Goal: Answer question/provide support

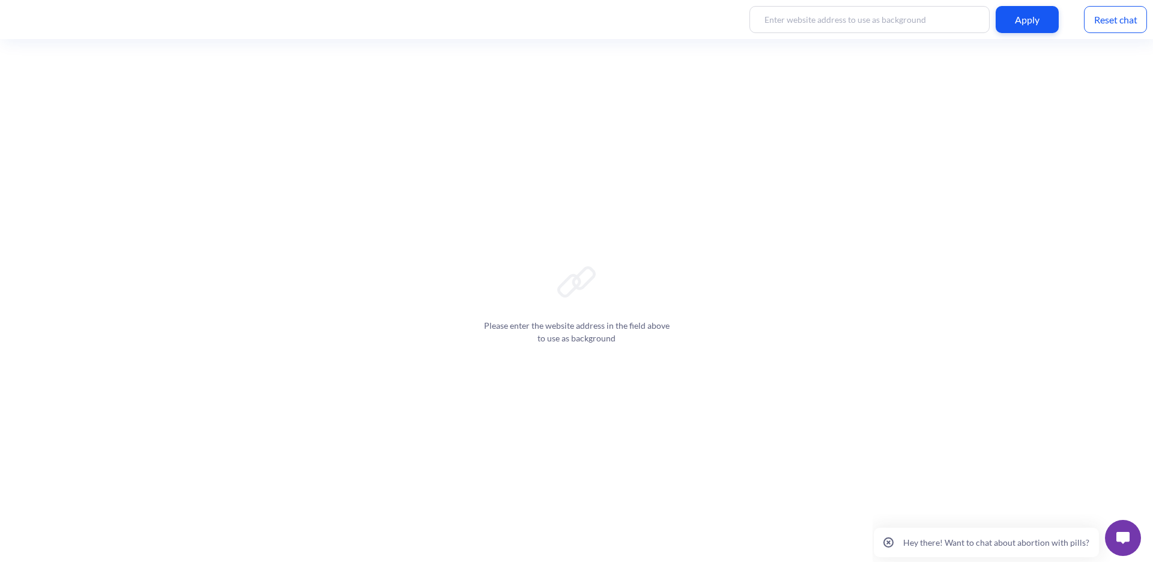
click at [1007, 542] on p "Hey there! Want to chat about abortion with pills?" at bounding box center [997, 542] width 186 height 10
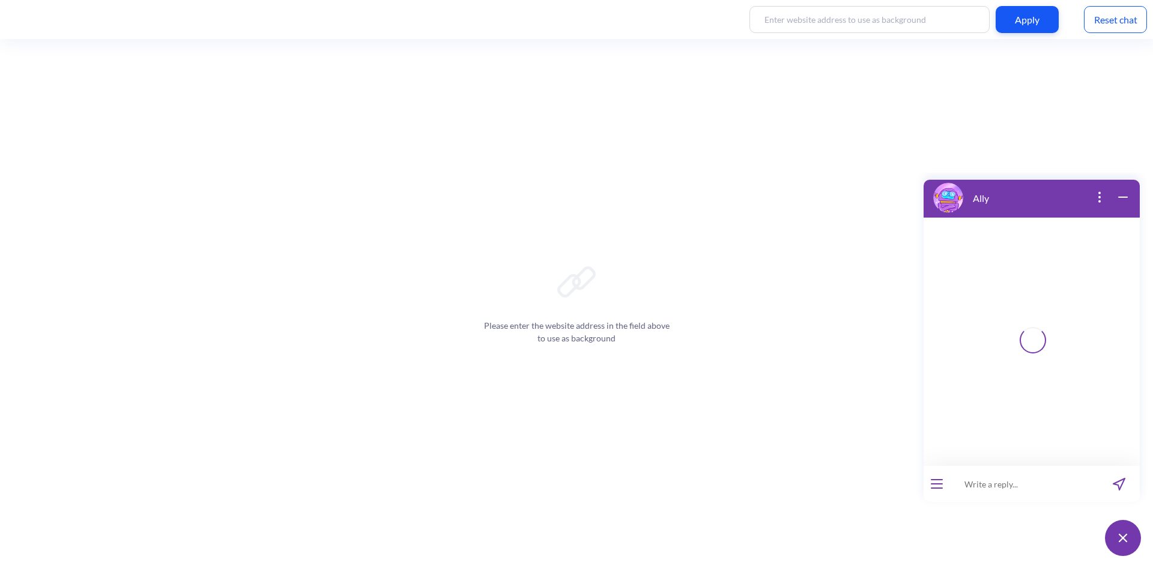
click at [937, 482] on button "open menu" at bounding box center [937, 484] width 12 height 10
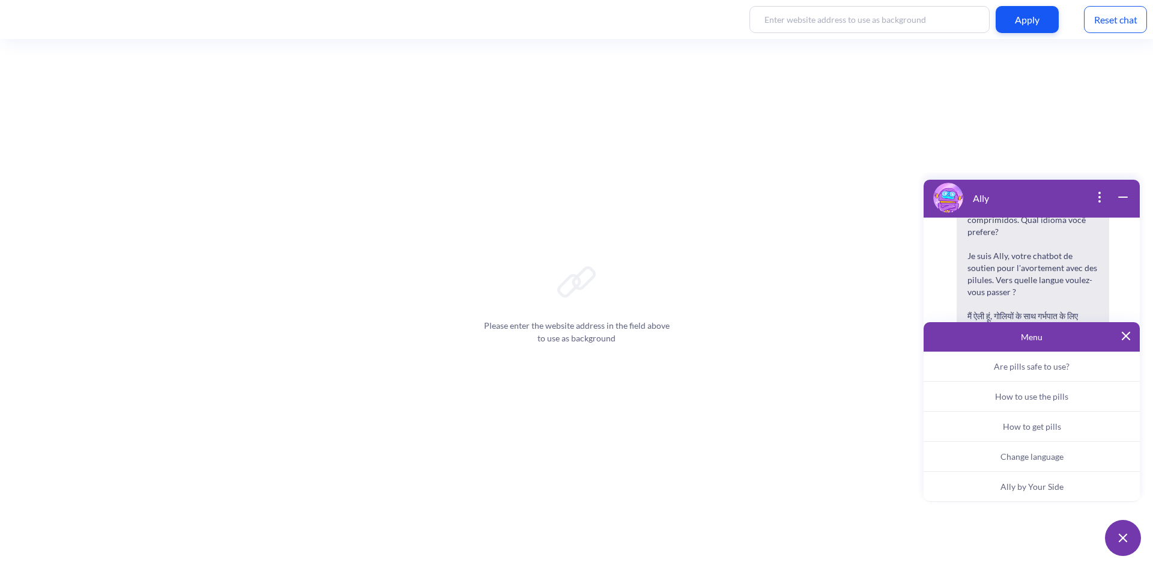
scroll to position [187, 0]
click at [1027, 488] on span "Ally by Your Side" at bounding box center [1032, 486] width 63 height 10
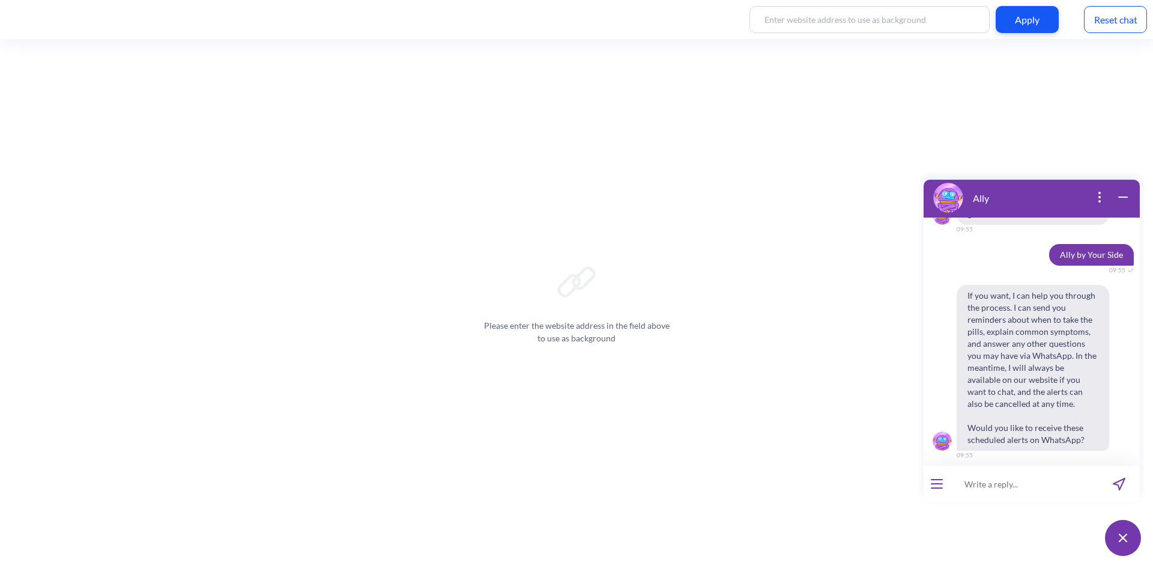
scroll to position [389, 0]
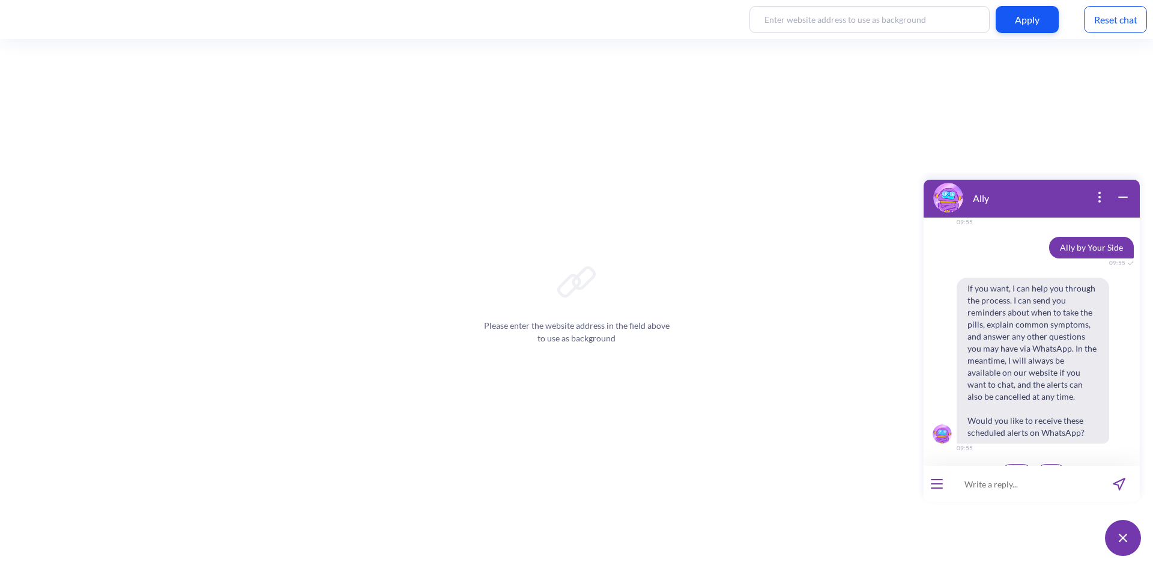
click at [1011, 469] on span "Yes" at bounding box center [1017, 474] width 12 height 10
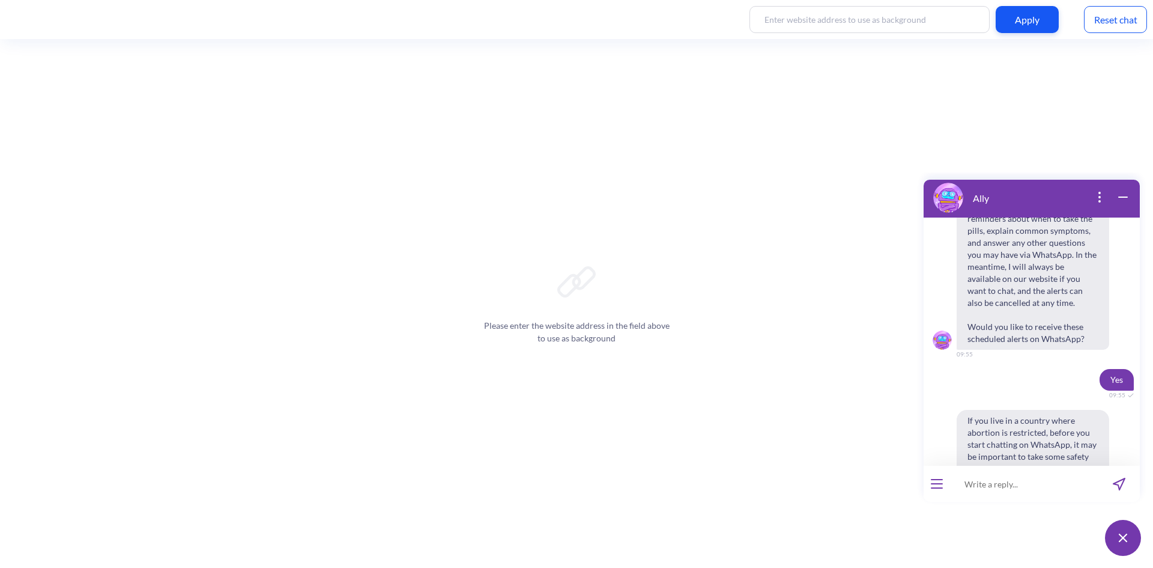
scroll to position [543, 0]
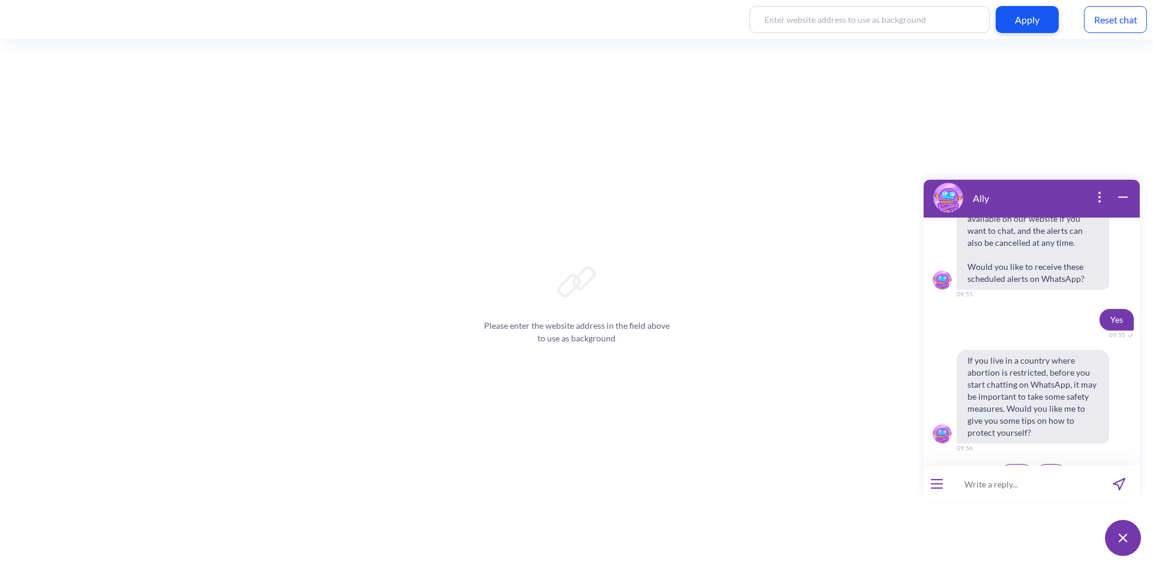
click at [1016, 469] on span "Yes" at bounding box center [1017, 474] width 12 height 10
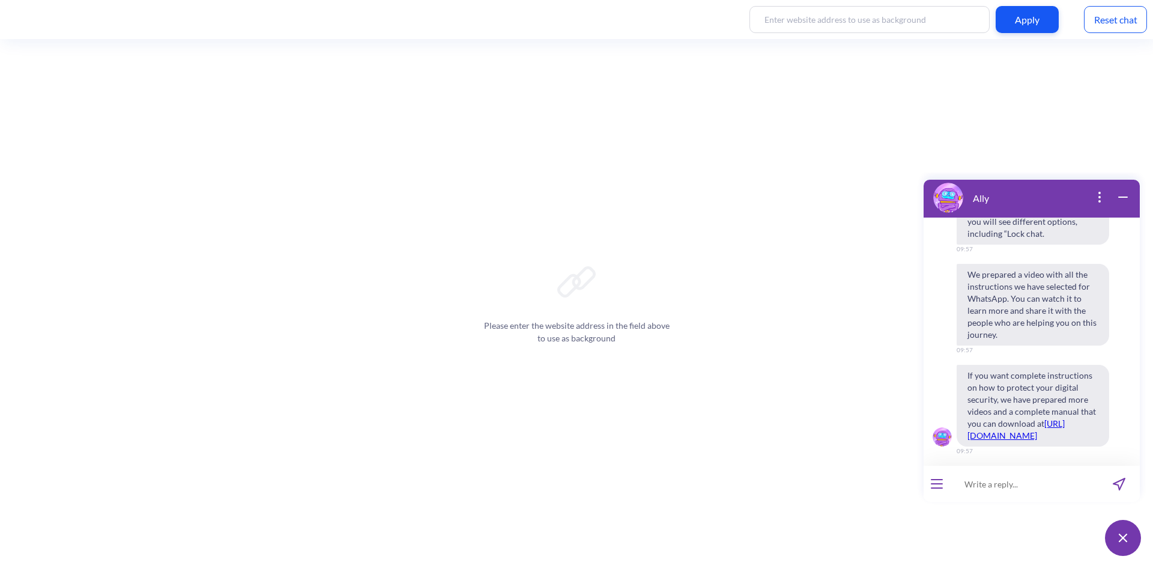
scroll to position [959, 0]
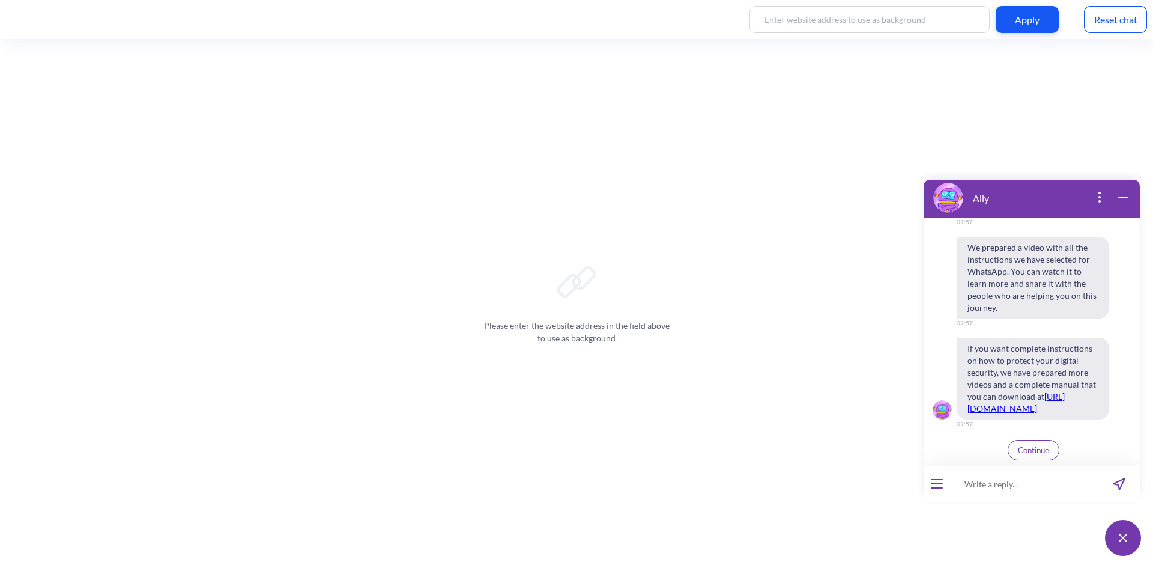
click at [1024, 448] on span "Continue" at bounding box center [1033, 450] width 31 height 10
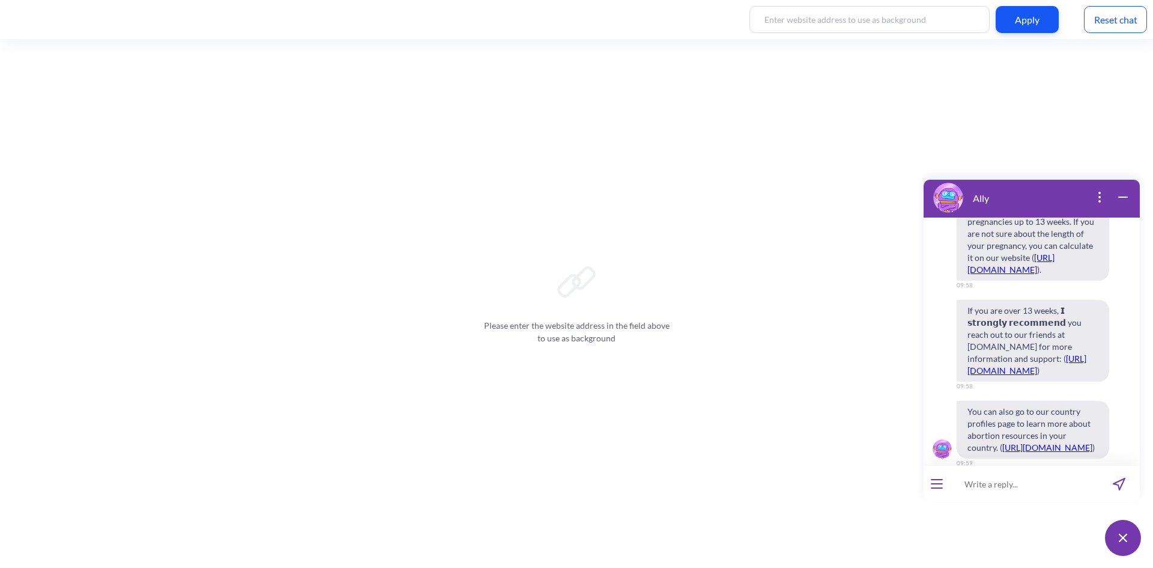
scroll to position [1588, 0]
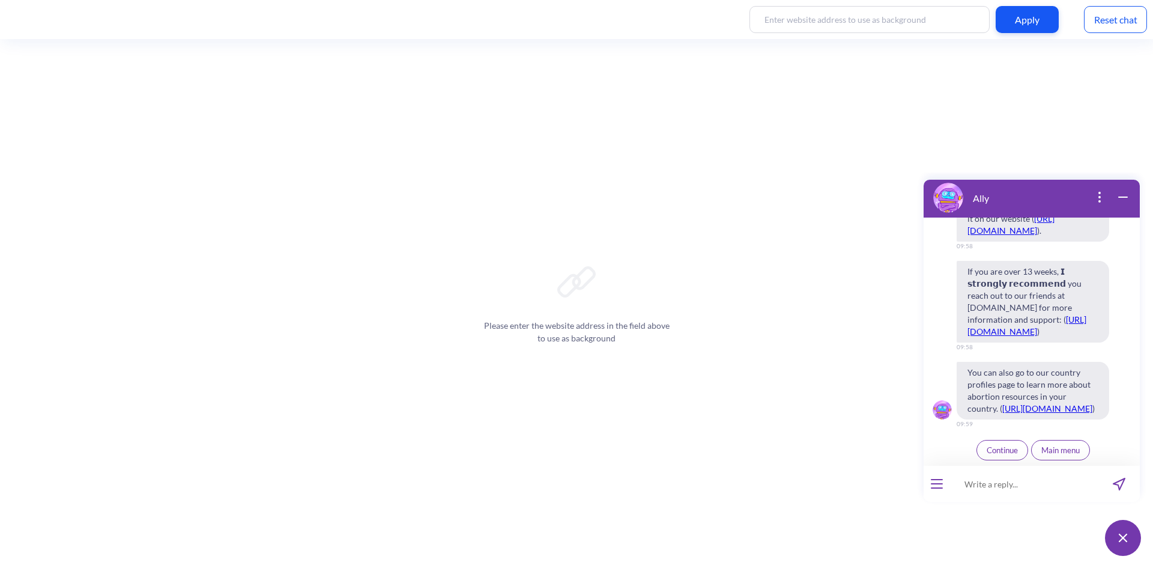
click at [987, 452] on span "Continue" at bounding box center [1002, 450] width 31 height 10
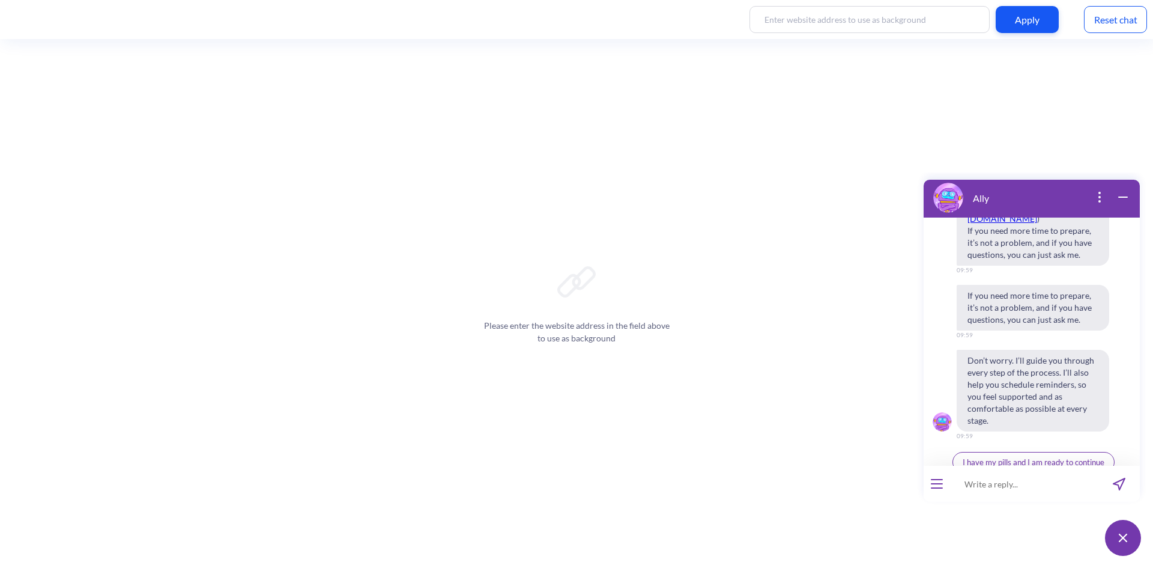
scroll to position [2145, 0]
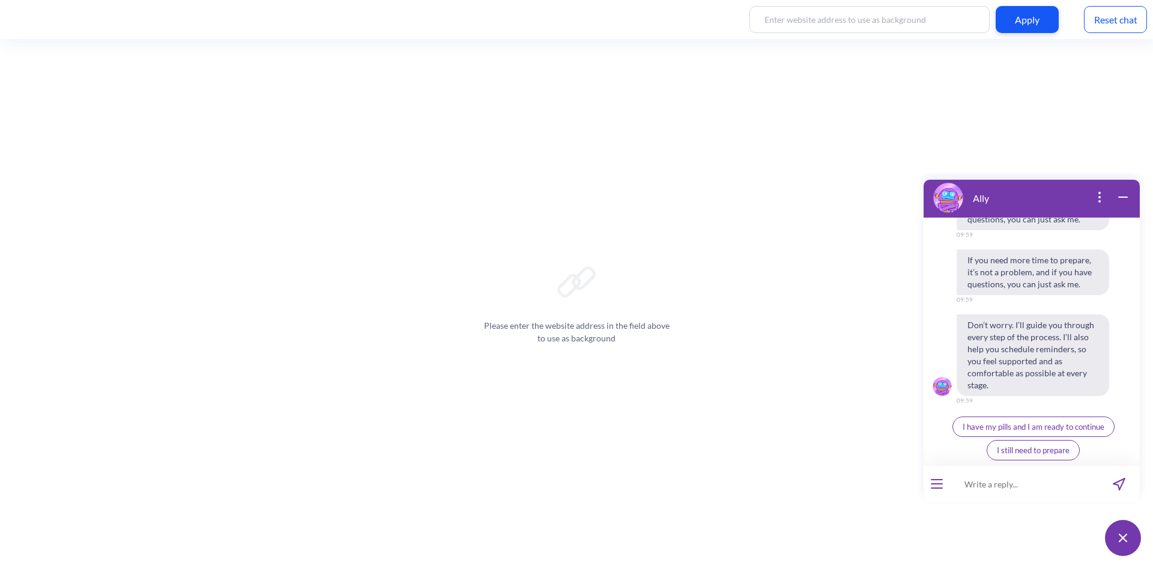
click at [972, 425] on span "I have my pills and I am ready to continue" at bounding box center [1034, 427] width 142 height 10
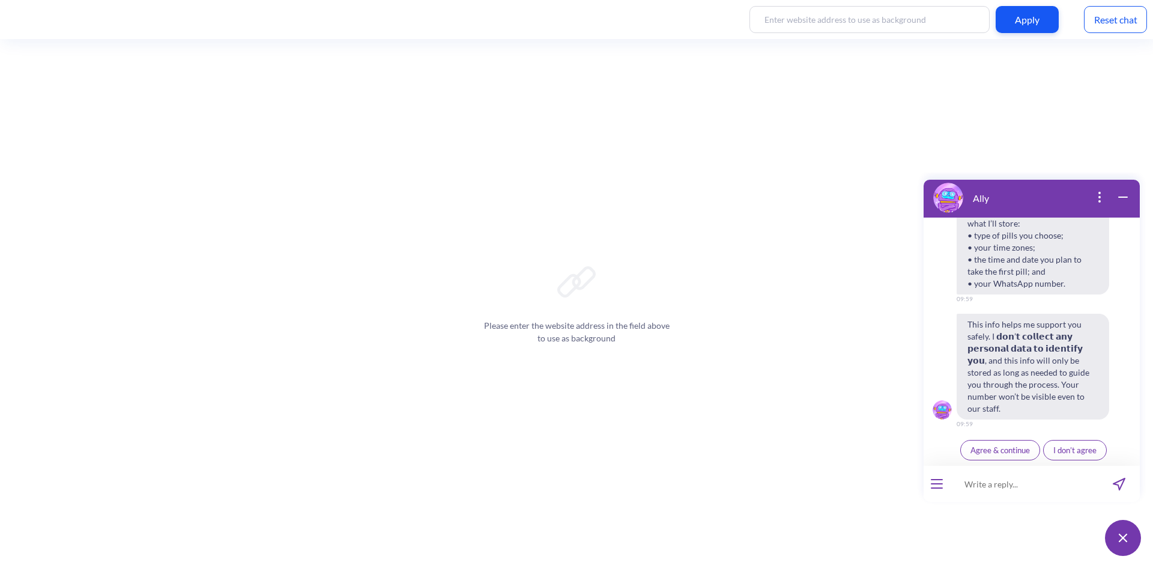
scroll to position [2401, 0]
click at [1007, 452] on span "Agree & continue" at bounding box center [1000, 450] width 59 height 10
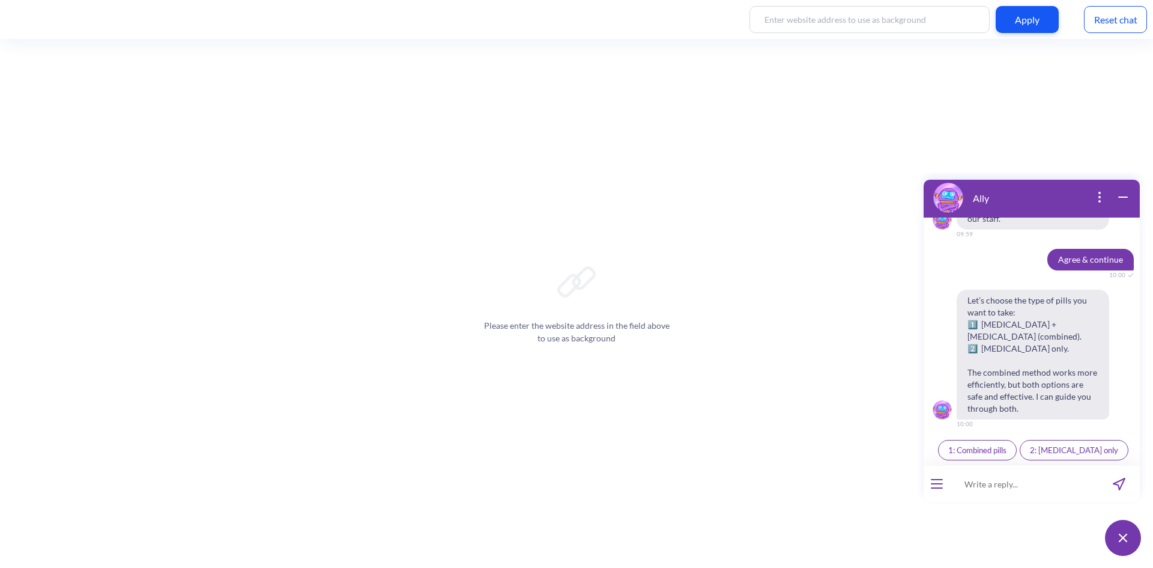
scroll to position [2590, 0]
click at [1069, 448] on span "2: [MEDICAL_DATA] only" at bounding box center [1074, 450] width 88 height 10
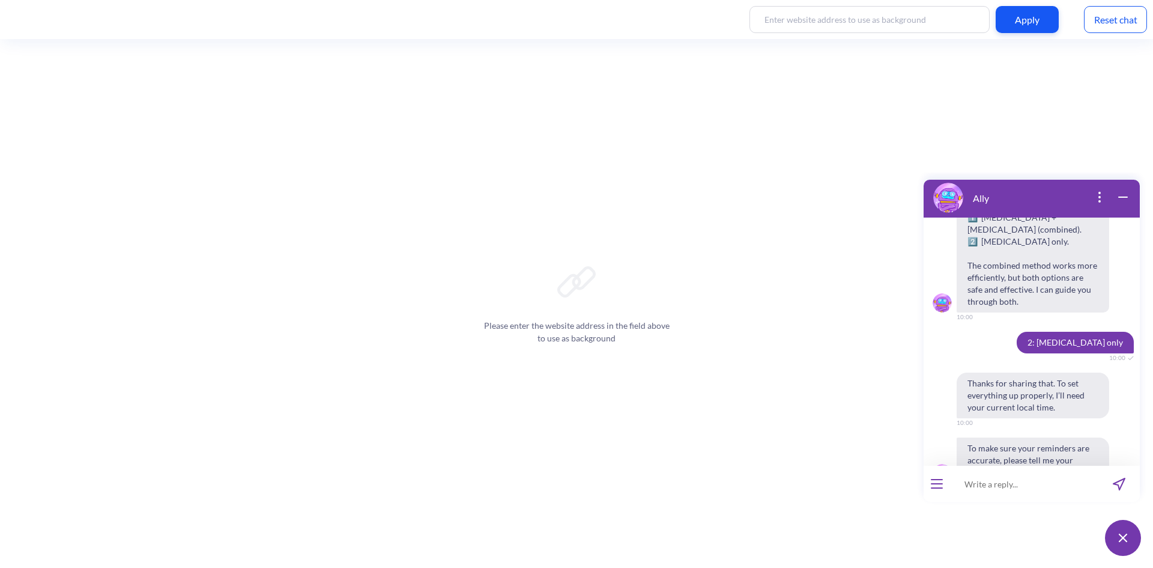
scroll to position [2738, 0]
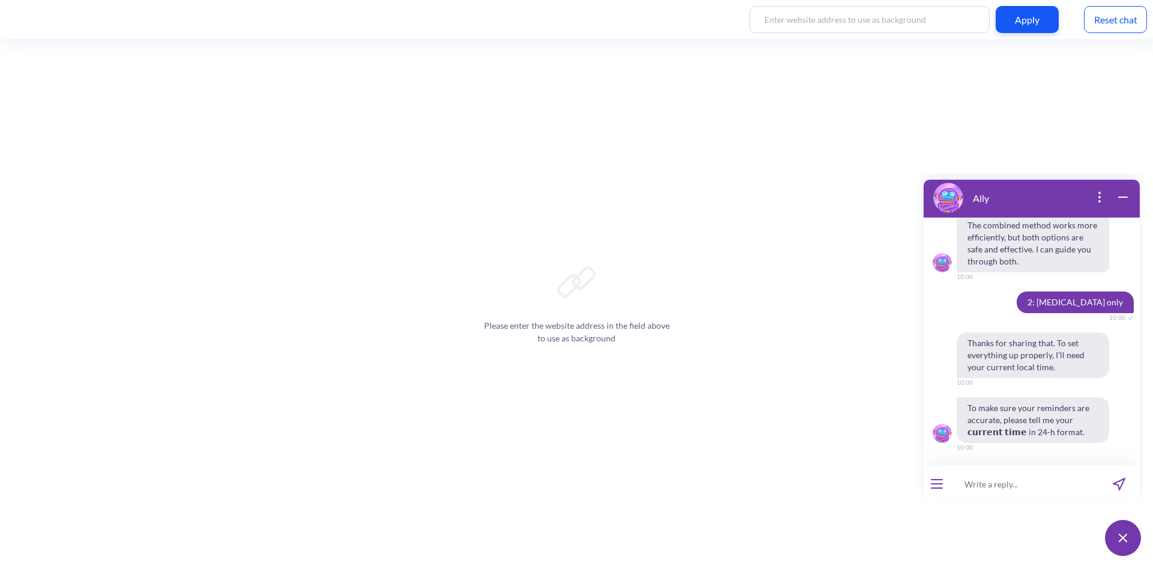
click at [1048, 481] on input at bounding box center [1024, 484] width 148 height 36
type input "10:00"
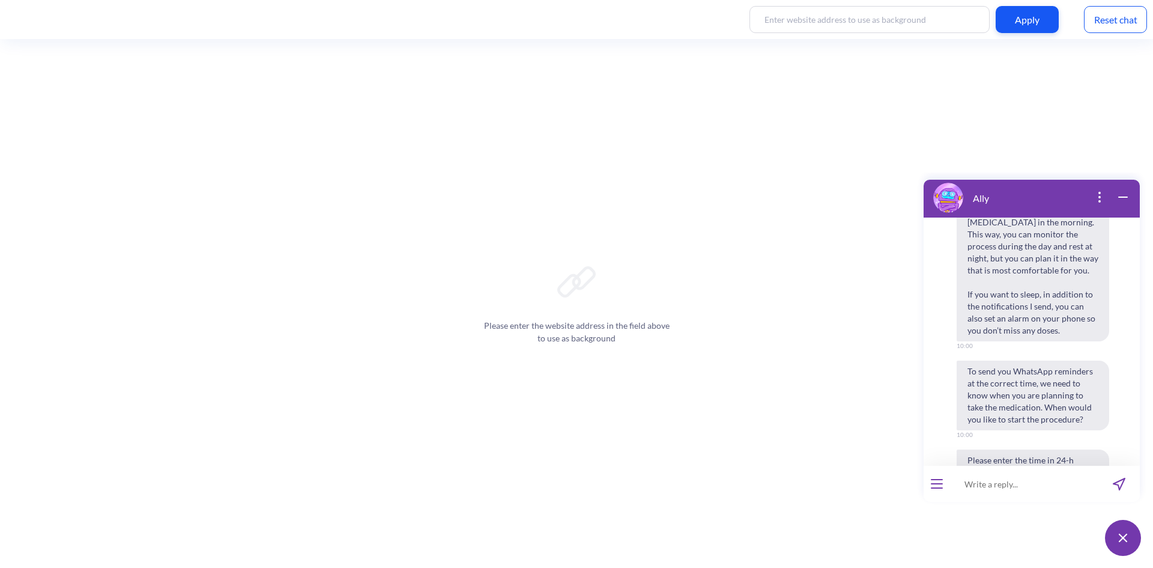
scroll to position [3165, 0]
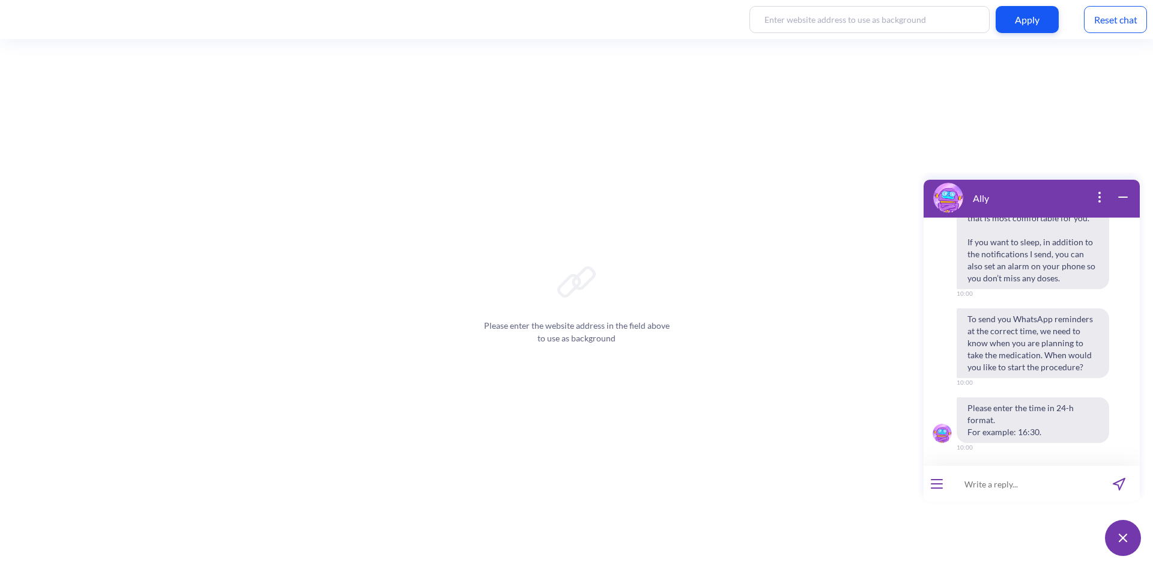
click at [1014, 484] on input at bounding box center [1024, 484] width 148 height 36
type input "10>30"
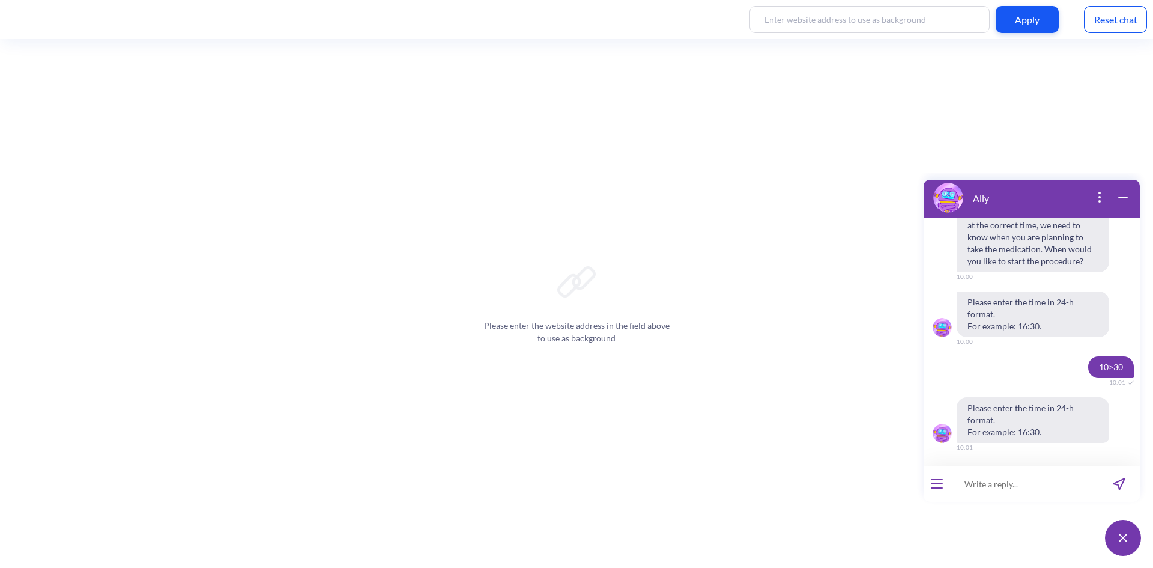
scroll to position [3271, 0]
type input "10:30"
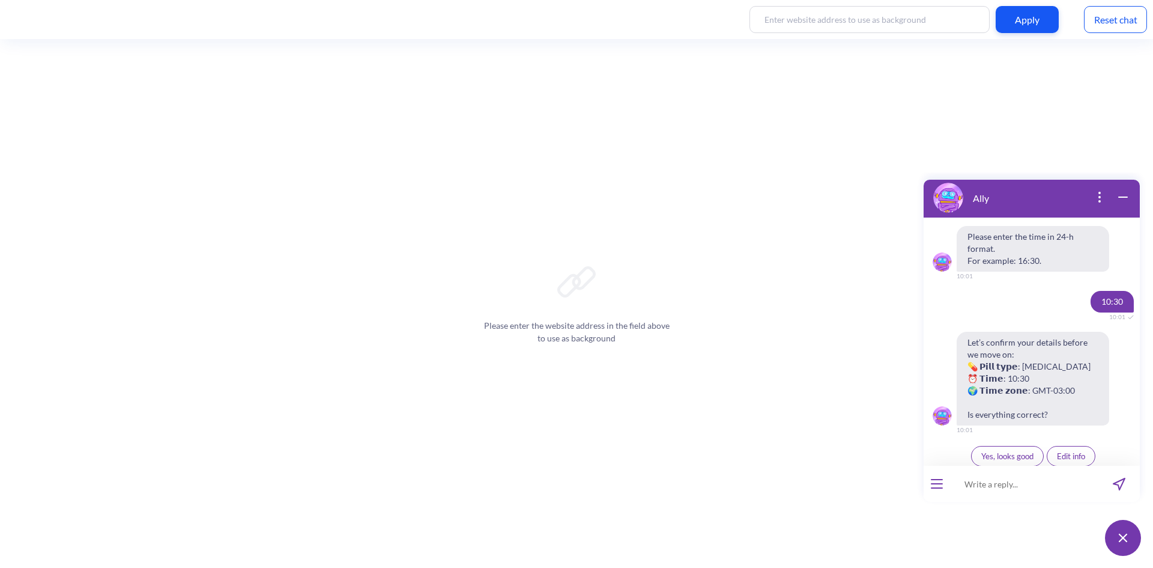
scroll to position [3448, 0]
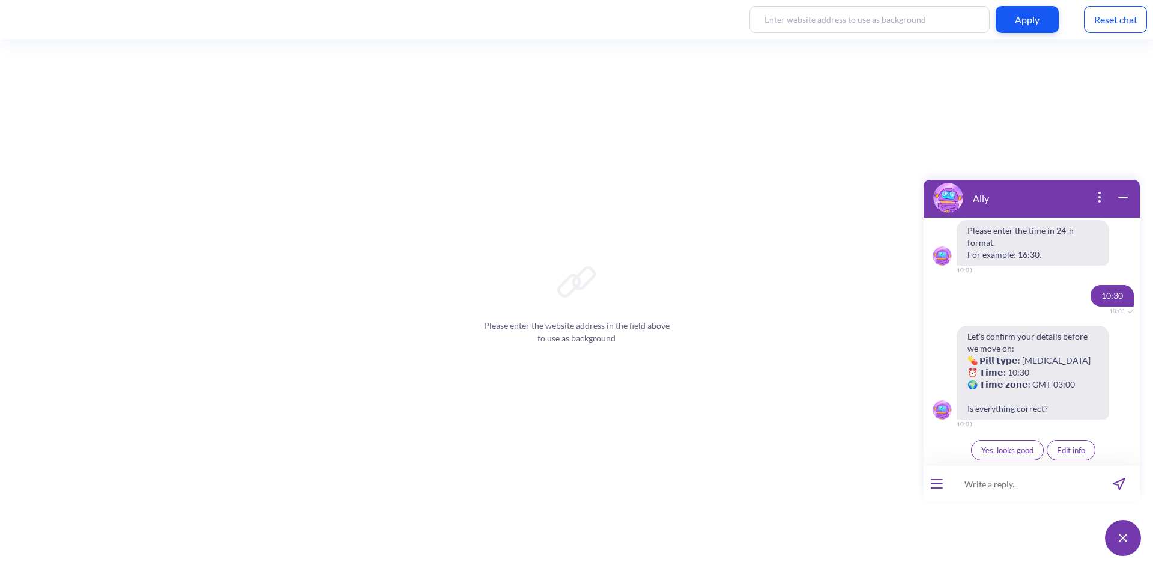
click at [992, 449] on span "Yes, looks good" at bounding box center [1008, 450] width 52 height 10
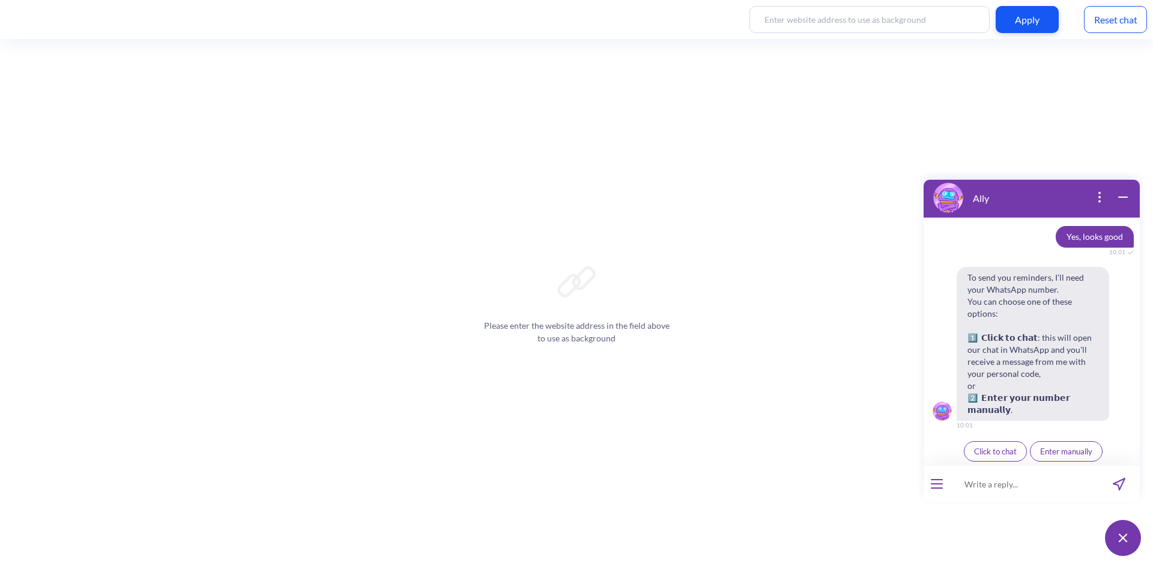
scroll to position [3650, 0]
click at [1056, 451] on span "Enter manually" at bounding box center [1067, 450] width 52 height 10
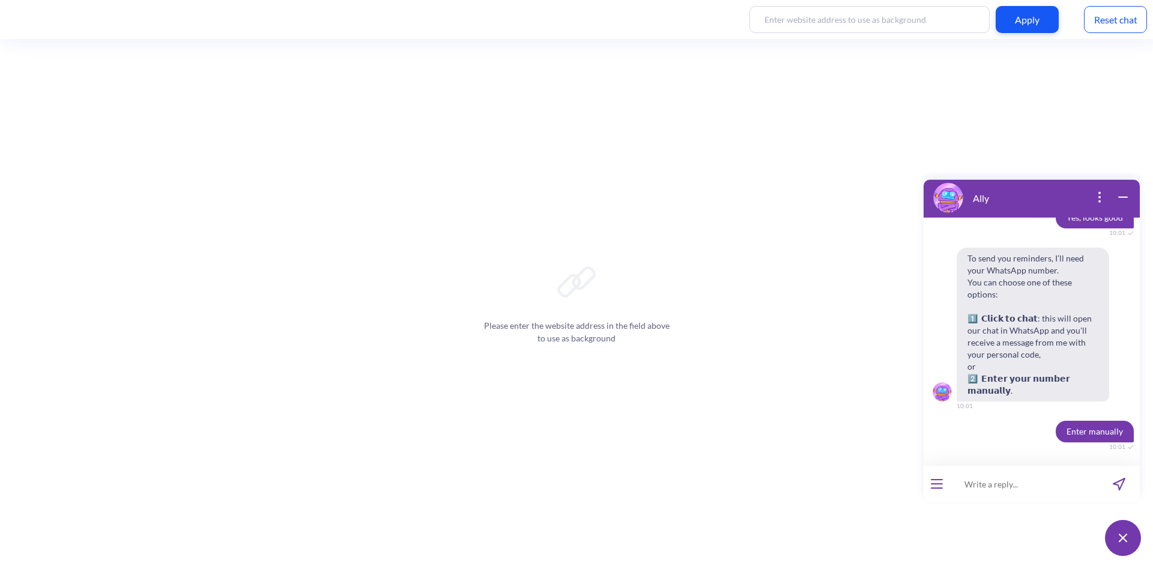
scroll to position [3680, 0]
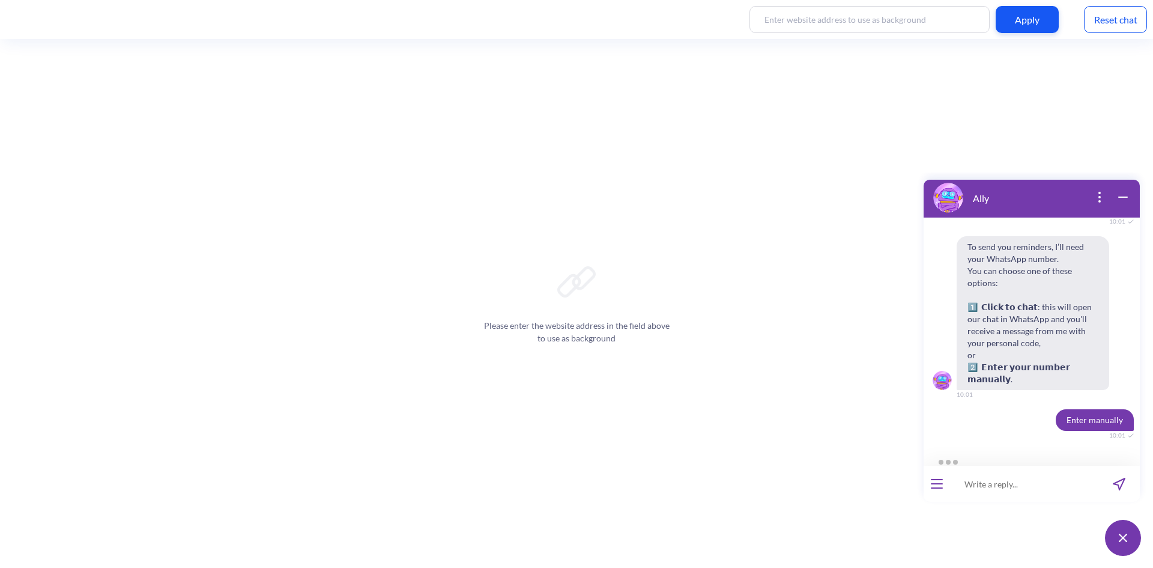
click at [1073, 483] on input at bounding box center [1024, 484] width 148 height 36
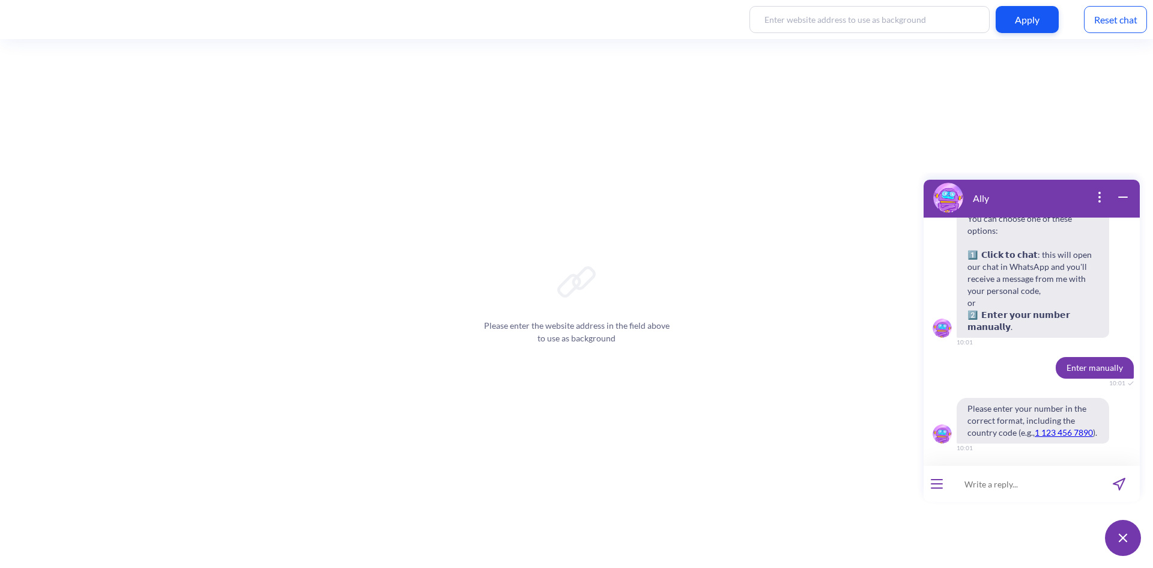
scroll to position [3733, 0]
type input "5511974267219"
click at [1118, 482] on icon "send message" at bounding box center [1119, 484] width 13 height 13
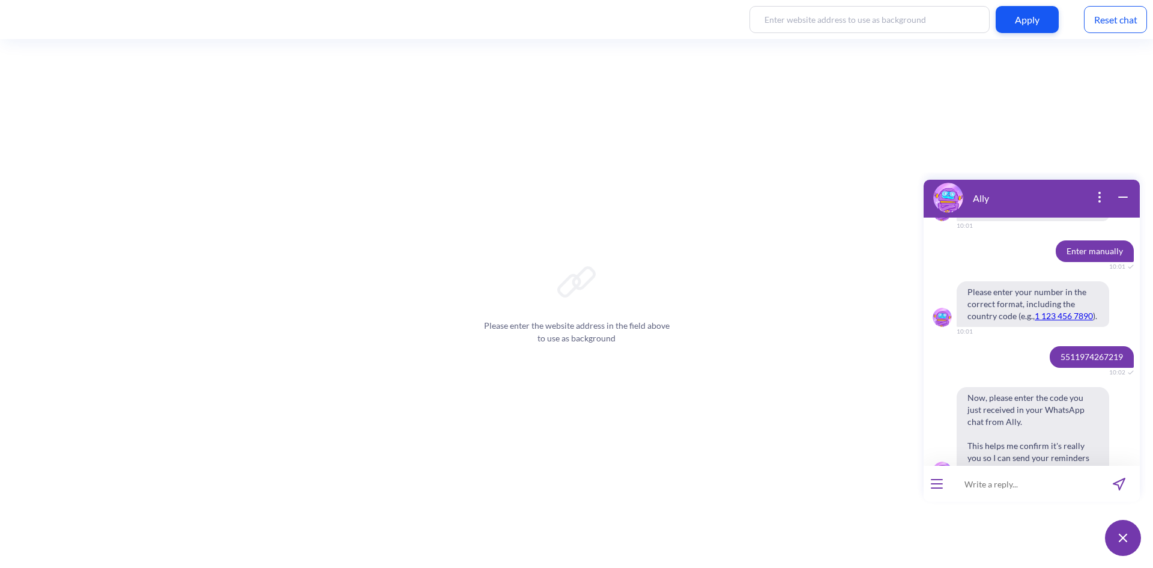
scroll to position [3910, 0]
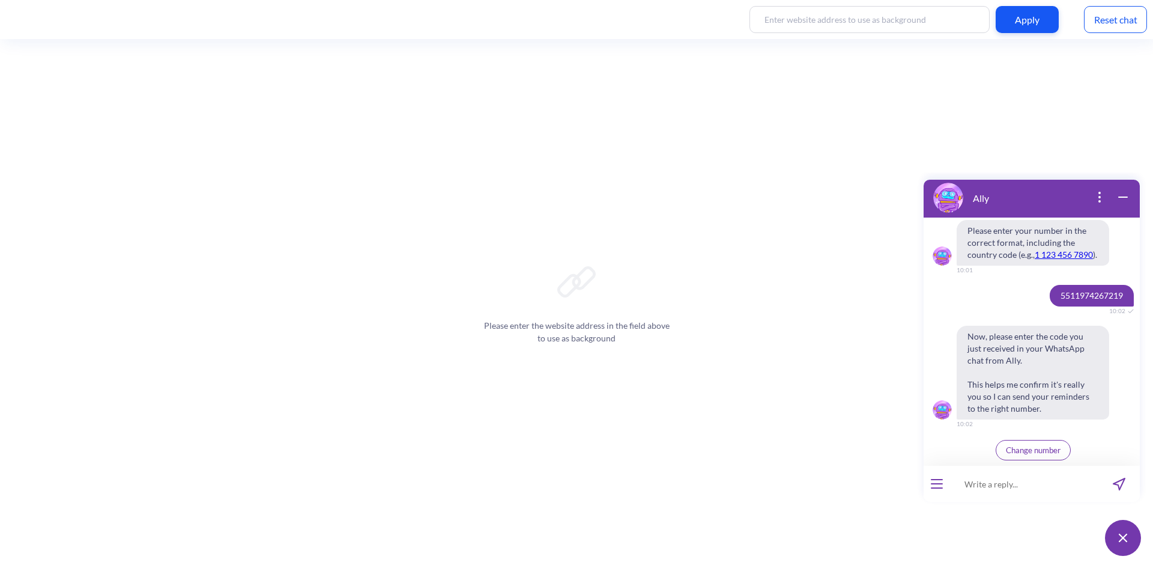
click at [1015, 501] on input at bounding box center [1024, 484] width 148 height 36
click at [1029, 483] on input at bounding box center [1024, 484] width 148 height 36
type input "221712"
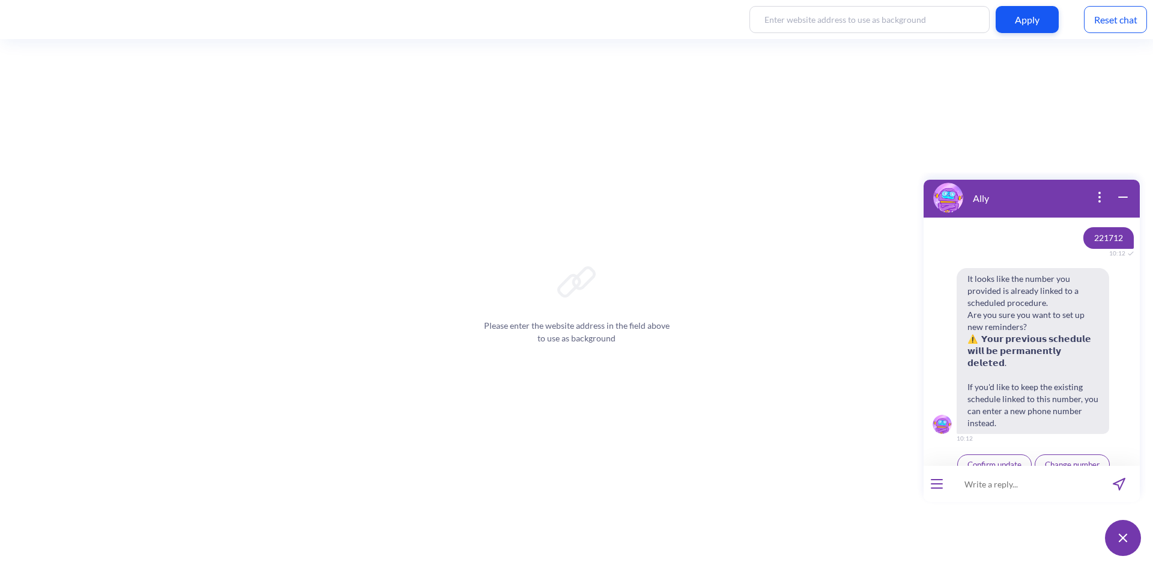
scroll to position [4124, 0]
click at [973, 457] on span "Confirm update" at bounding box center [995, 462] width 54 height 10
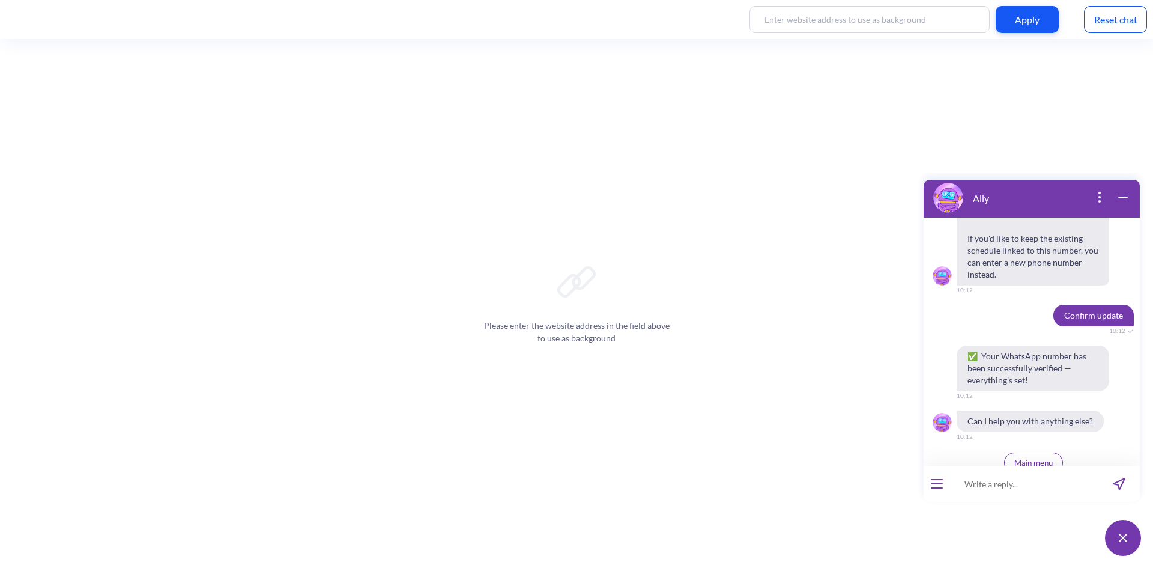
scroll to position [4270, 0]
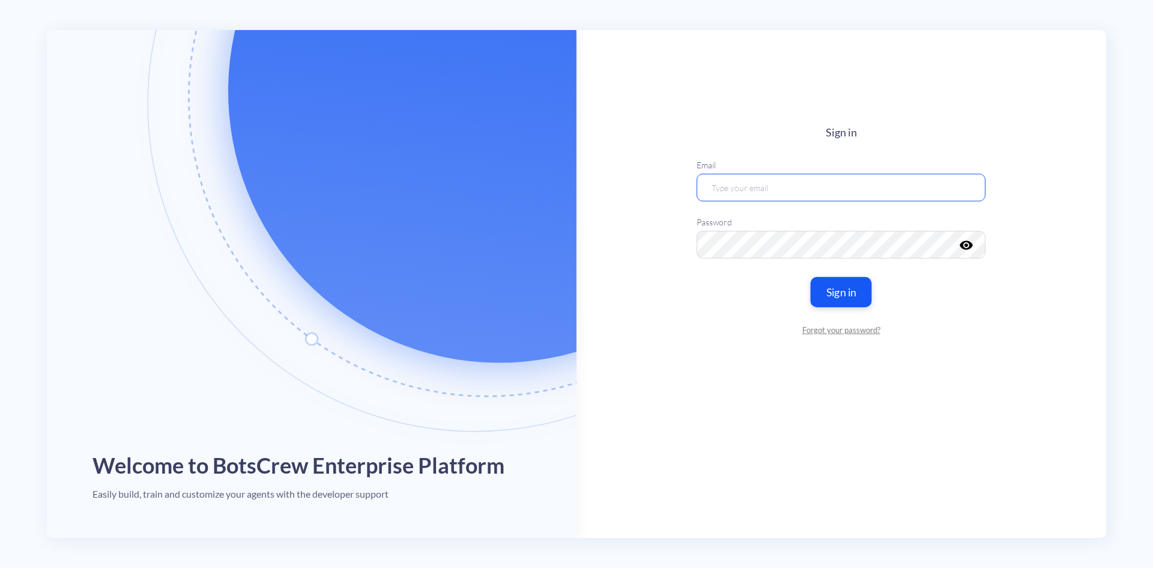
type input "shisleni@womenfirstdigital.org"
click at [840, 292] on button "Sign in" at bounding box center [841, 291] width 61 height 30
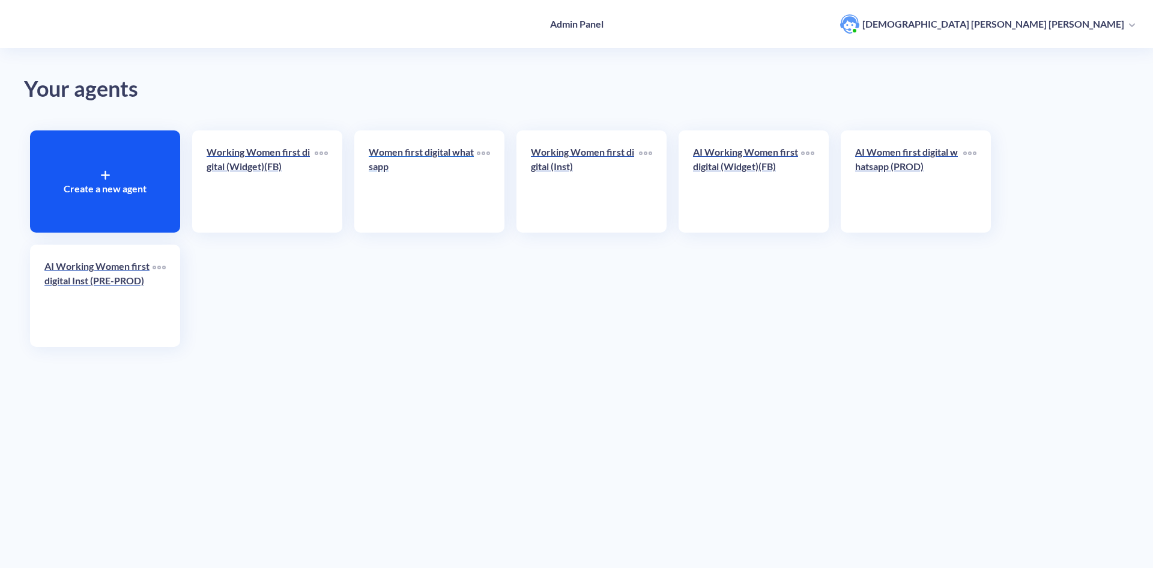
click at [437, 152] on p "Women first digital whatsapp" at bounding box center [423, 159] width 108 height 29
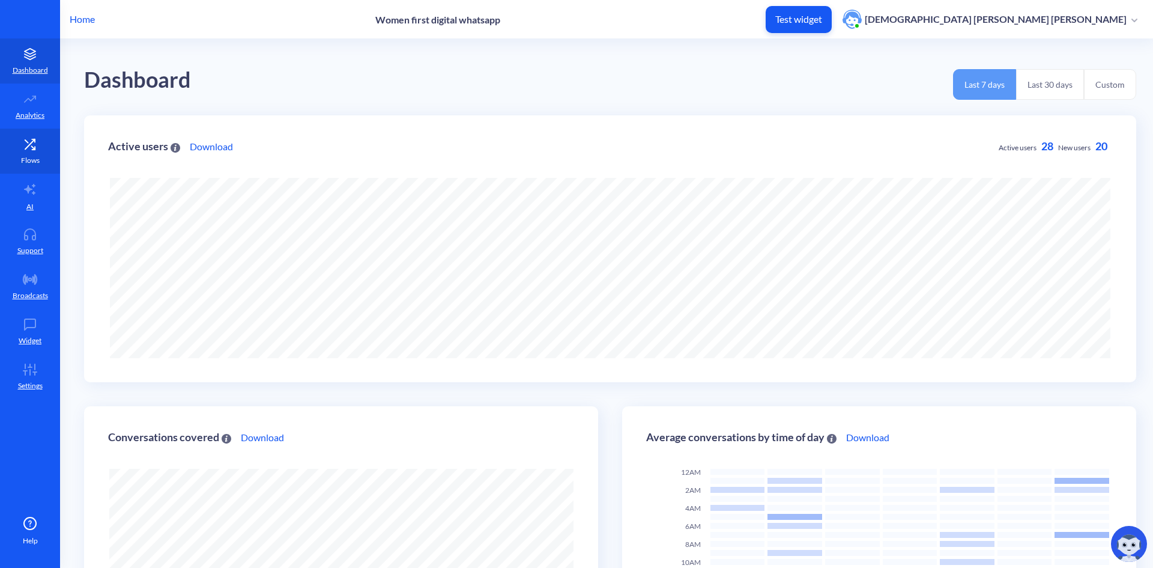
scroll to position [568, 1153]
click at [35, 148] on icon at bounding box center [33, 148] width 3 height 3
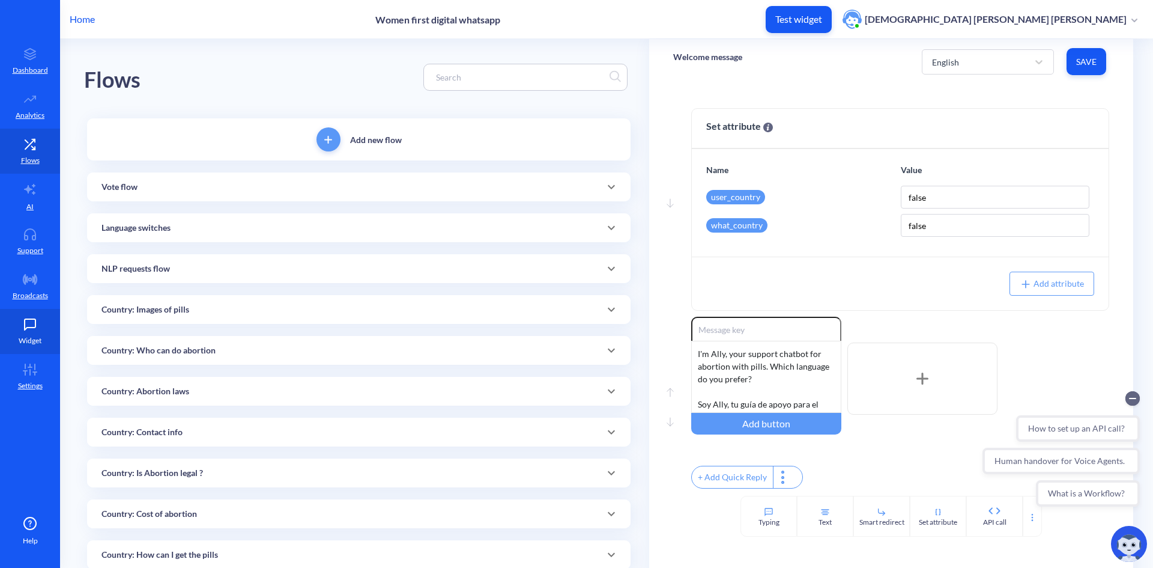
click at [32, 327] on icon at bounding box center [30, 324] width 11 height 11
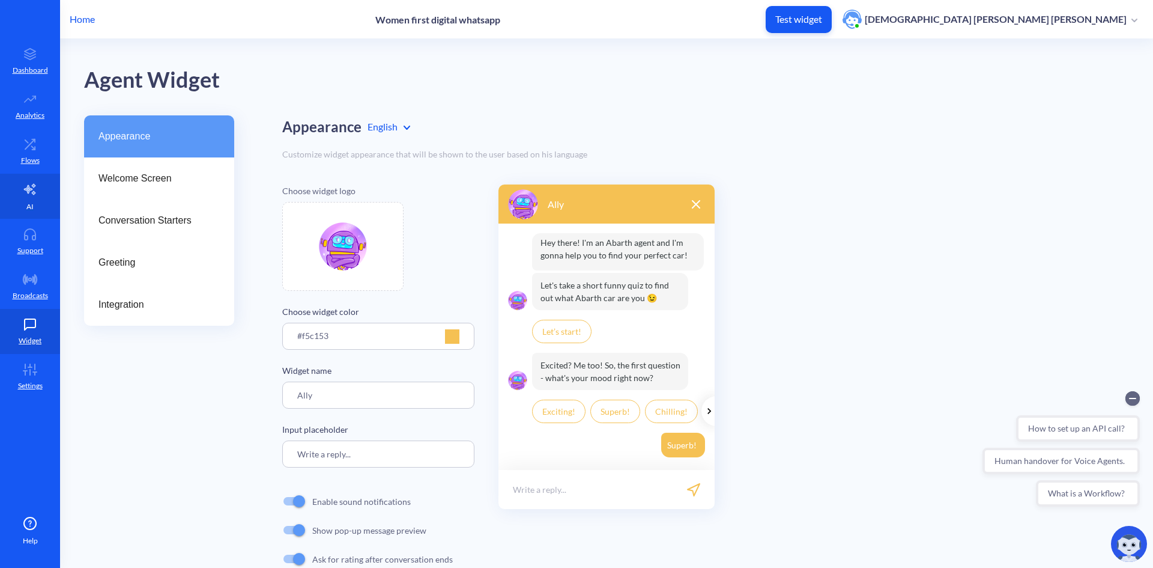
click at [37, 198] on link "AI" at bounding box center [30, 196] width 60 height 45
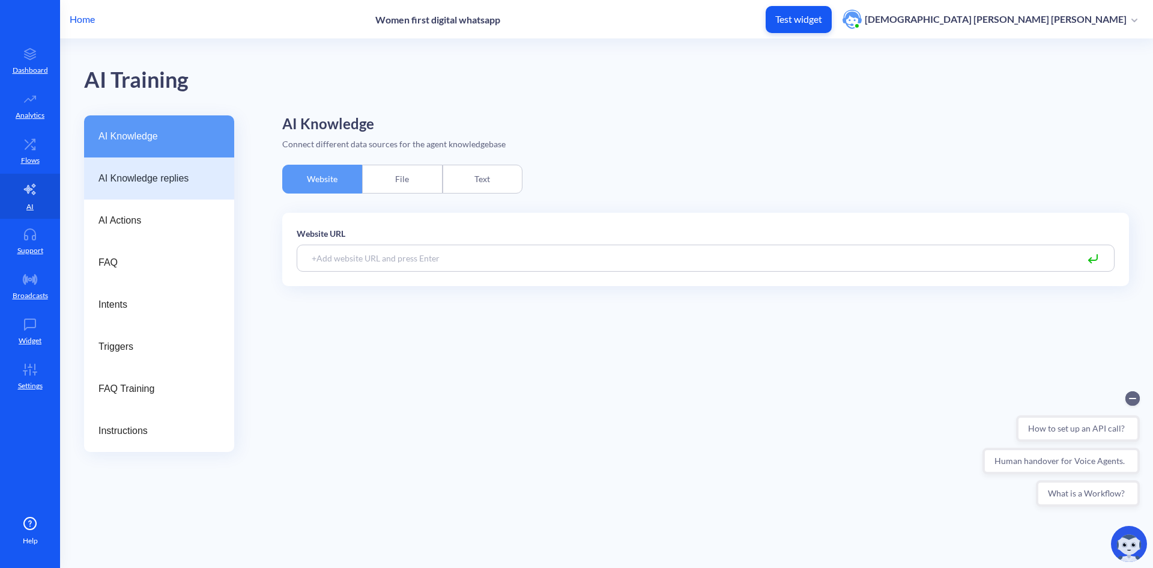
click at [155, 185] on span "AI Knowledge replies" at bounding box center [155, 178] width 112 height 14
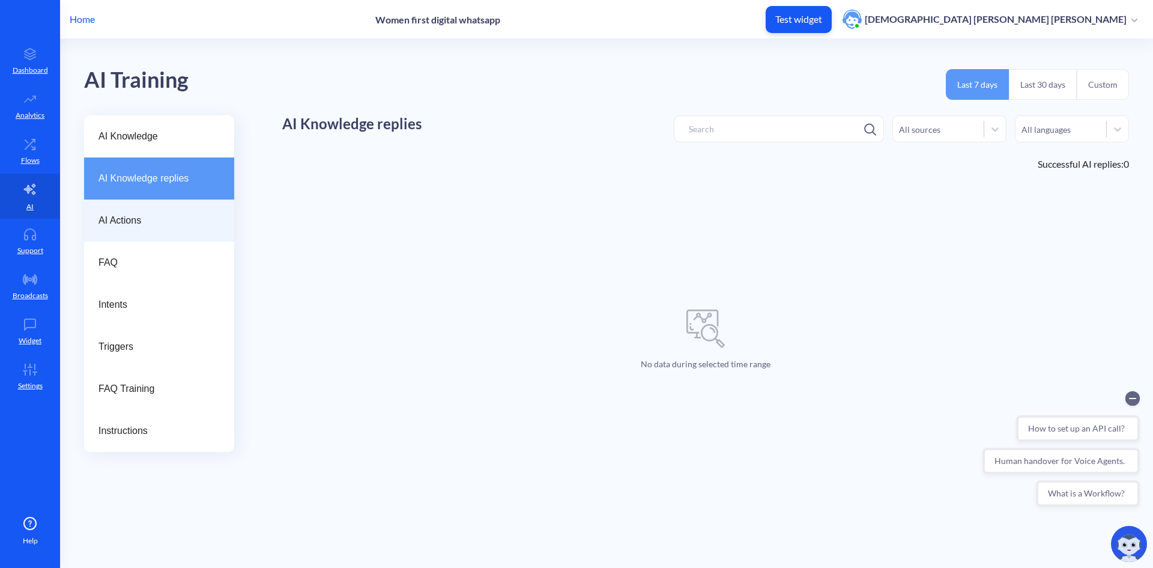
click at [130, 213] on span "AI Actions" at bounding box center [155, 220] width 112 height 14
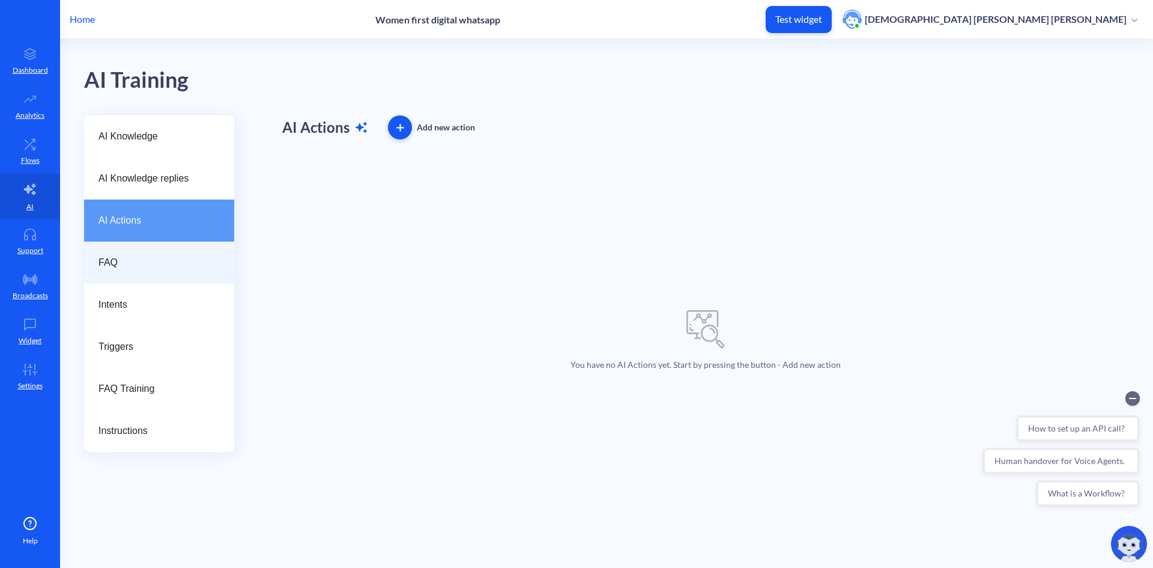
click at [120, 269] on span "FAQ" at bounding box center [155, 262] width 112 height 14
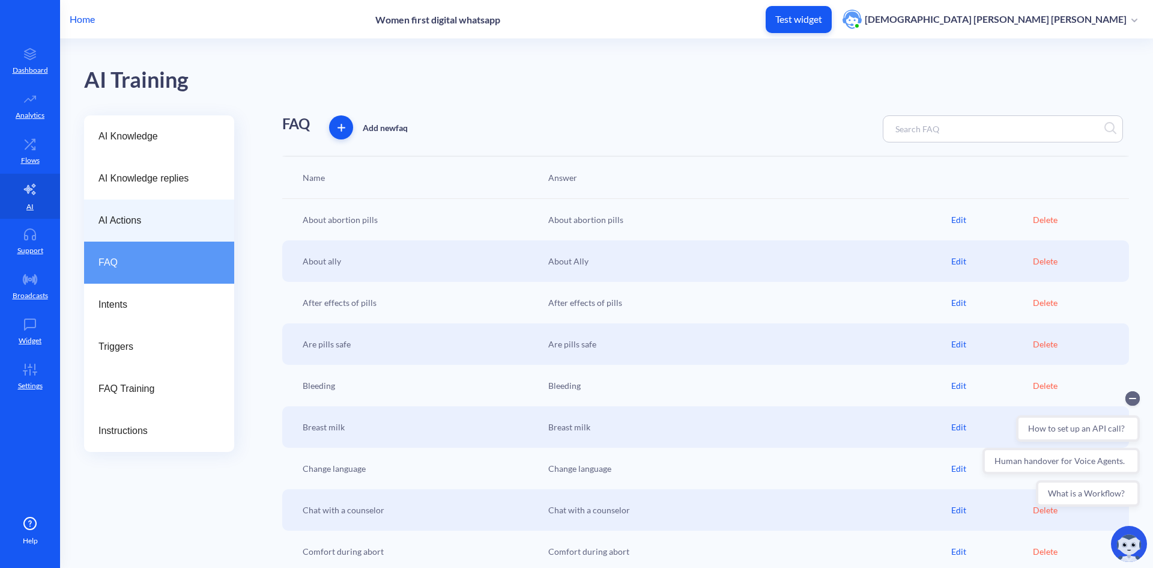
click at [149, 226] on span "AI Actions" at bounding box center [155, 220] width 112 height 14
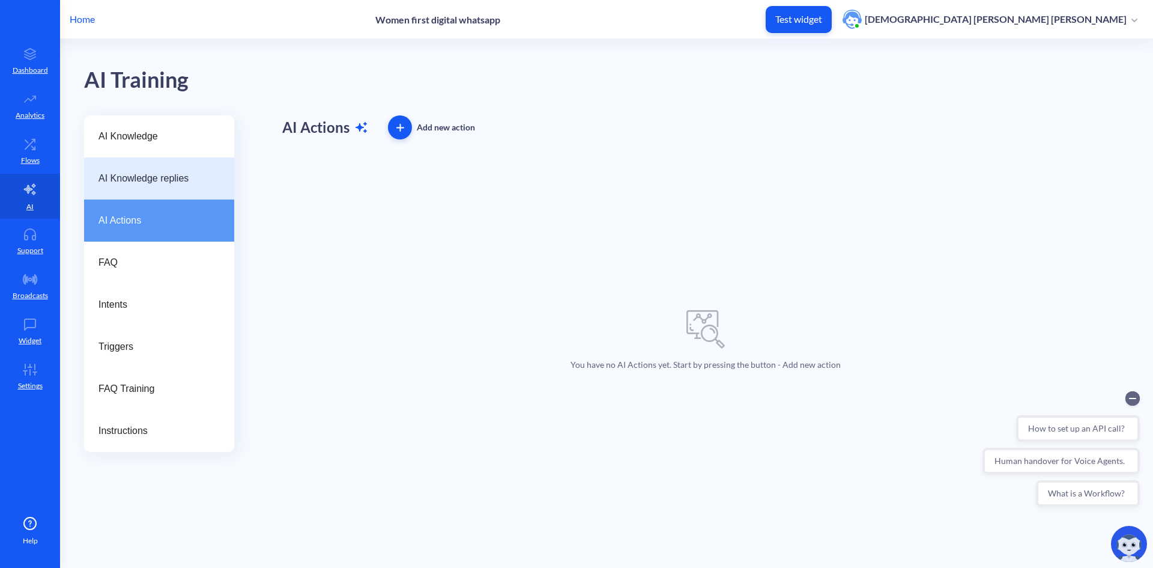
click at [142, 181] on span "AI Knowledge replies" at bounding box center [155, 178] width 112 height 14
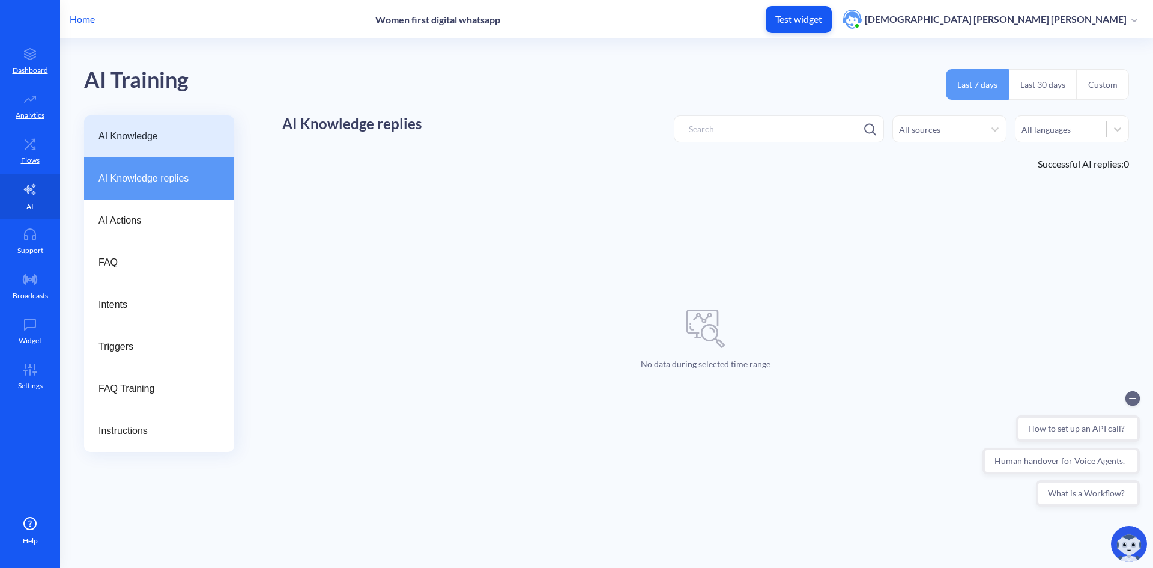
click at [131, 136] on span "AI Knowledge" at bounding box center [155, 136] width 112 height 14
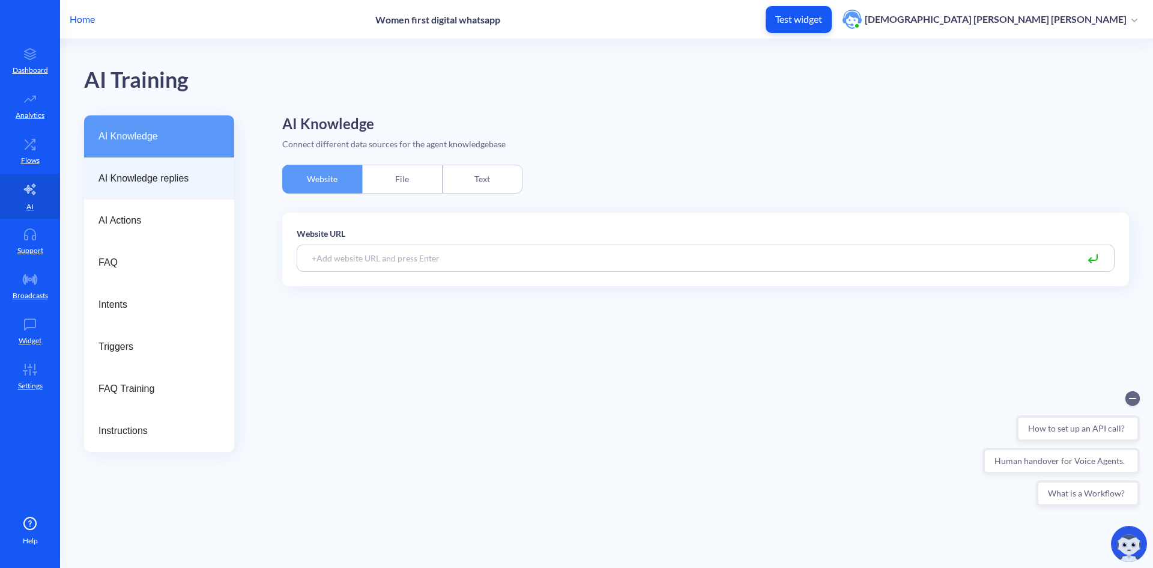
click at [153, 174] on span "AI Knowledge replies" at bounding box center [155, 178] width 112 height 14
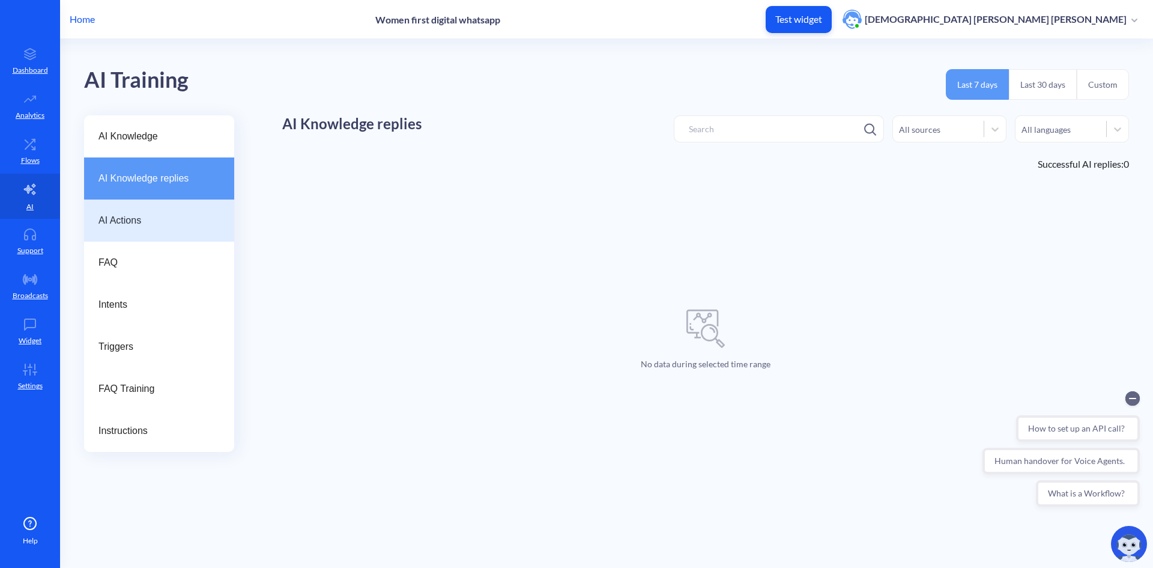
click at [142, 225] on span "AI Actions" at bounding box center [155, 220] width 112 height 14
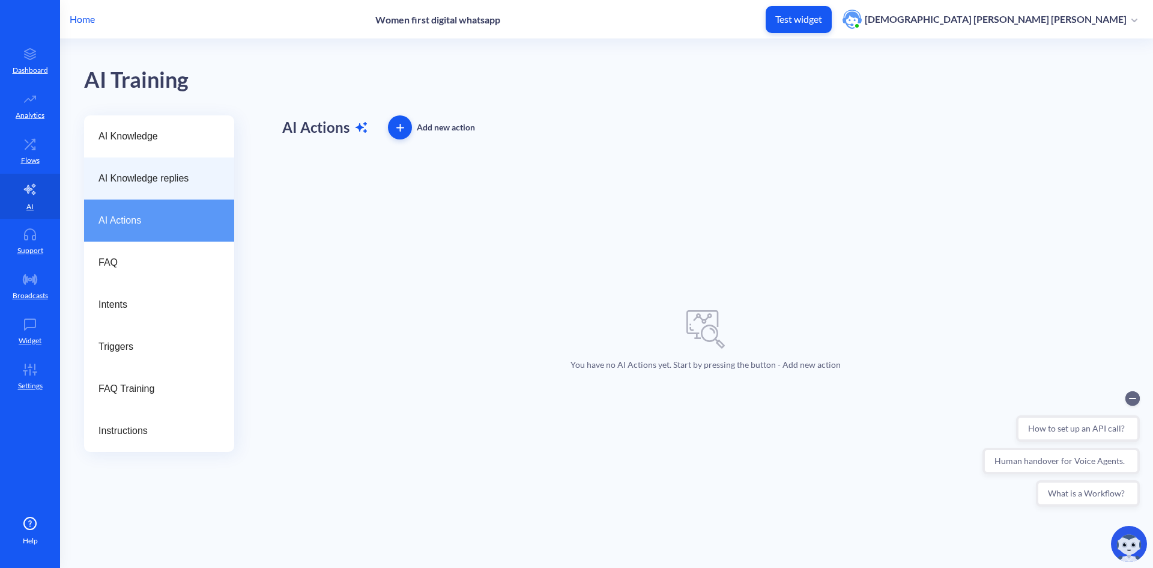
drag, startPoint x: 151, startPoint y: 136, endPoint x: 166, endPoint y: 159, distance: 27.0
click at [150, 136] on span "AI Knowledge" at bounding box center [155, 136] width 112 height 14
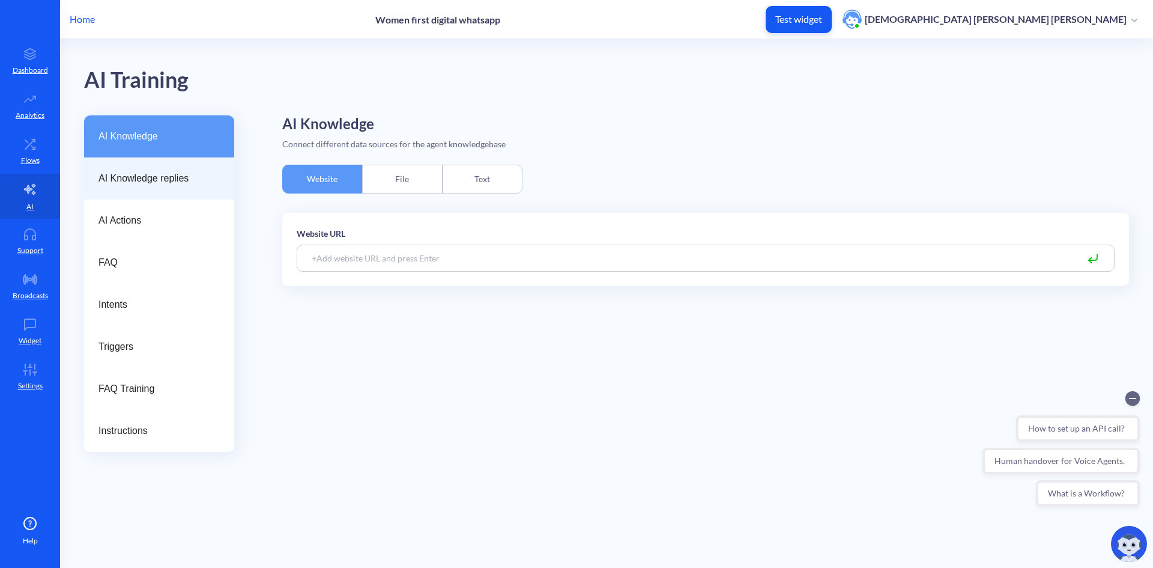
click at [158, 183] on span "AI Knowledge replies" at bounding box center [155, 178] width 112 height 14
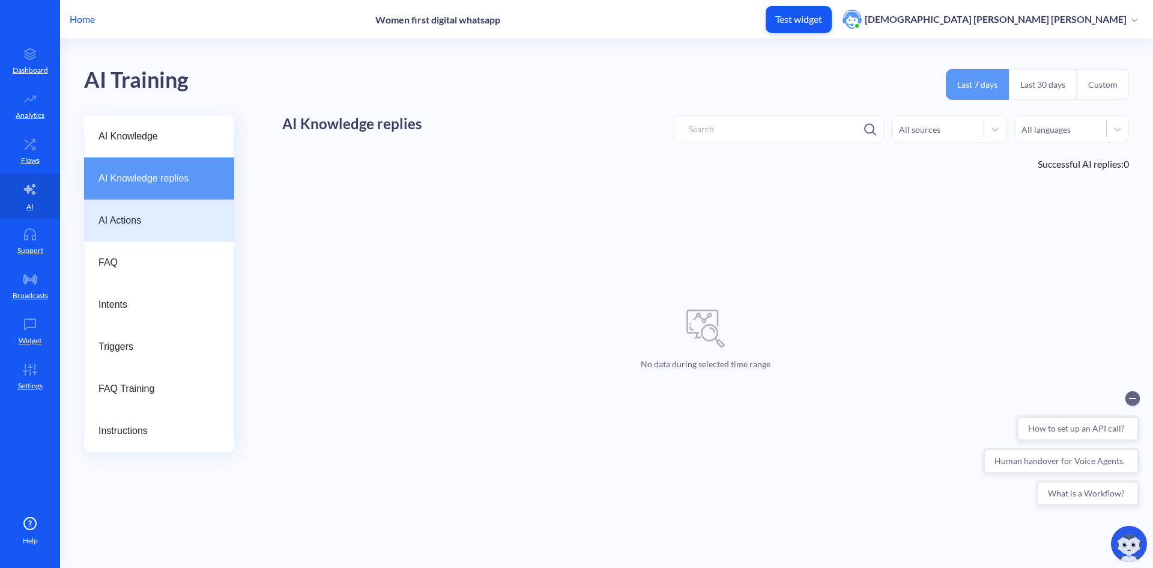
click at [117, 228] on div "AI Actions" at bounding box center [159, 220] width 150 height 42
